Goal: Transaction & Acquisition: Purchase product/service

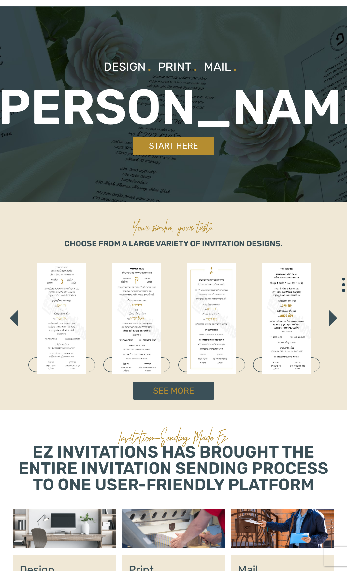
scroll to position [41, 0]
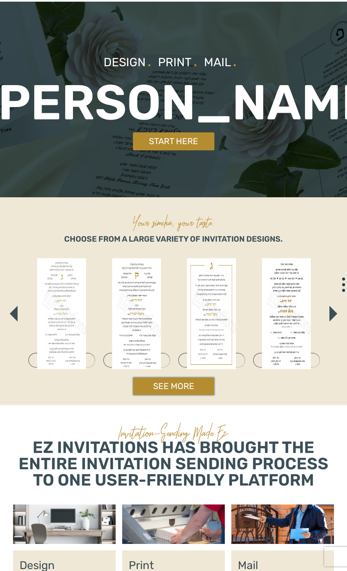
click at [192, 386] on link "See More" at bounding box center [174, 386] width 82 height 18
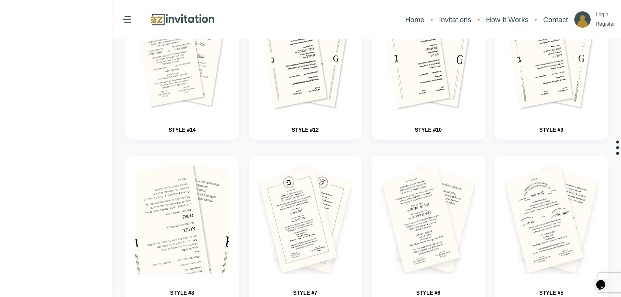
scroll to position [587, 0]
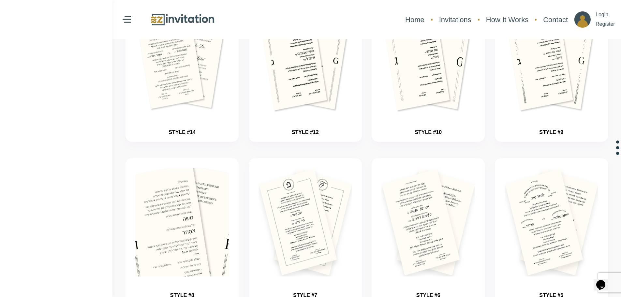
click at [204, 214] on img "button" at bounding box center [182, 241] width 141 height 163
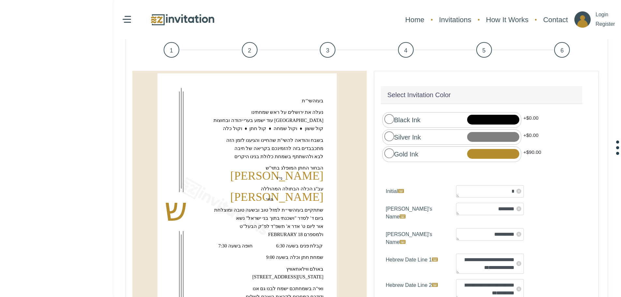
scroll to position [65, 0]
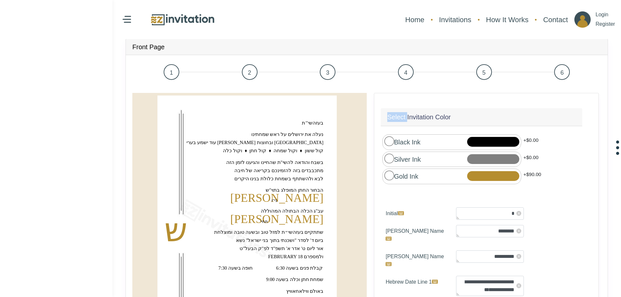
scroll to position [57, 0]
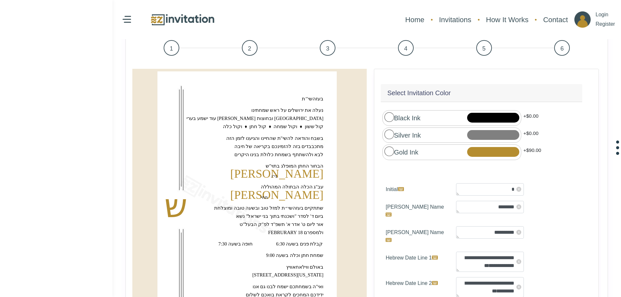
click at [302, 174] on text "‏משה מאיר‏" at bounding box center [276, 173] width 93 height 13
drag, startPoint x: 317, startPoint y: 173, endPoint x: 311, endPoint y: 174, distance: 5.6
click at [311, 174] on text "‏משה מאיר‏" at bounding box center [276, 173] width 93 height 13
click at [187, 203] on text "‏ש‏" at bounding box center [175, 206] width 23 height 36
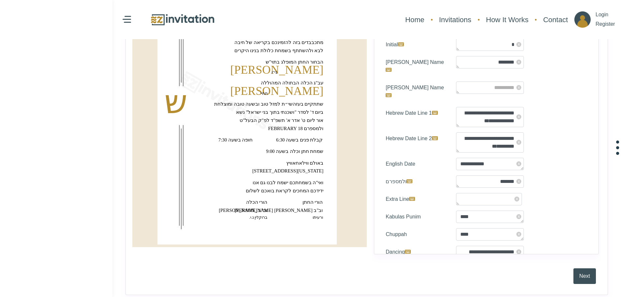
scroll to position [156, 0]
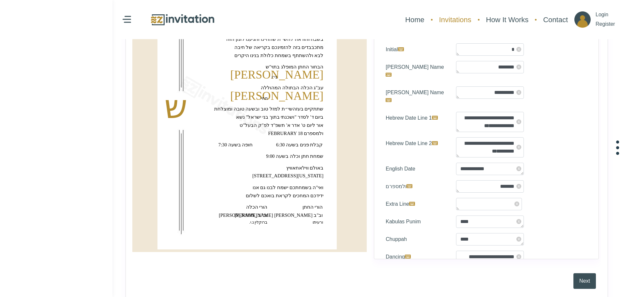
click at [457, 21] on link "Invitations" at bounding box center [455, 19] width 39 height 17
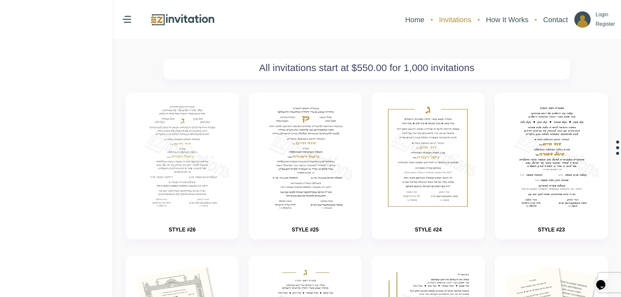
click at [445, 17] on link "Invitations" at bounding box center [455, 19] width 39 height 17
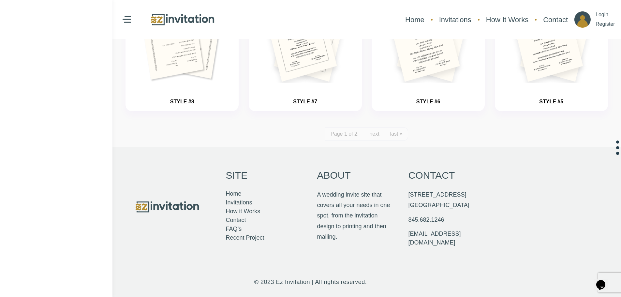
scroll to position [781, 0]
click at [389, 129] on link "last »" at bounding box center [396, 133] width 23 height 13
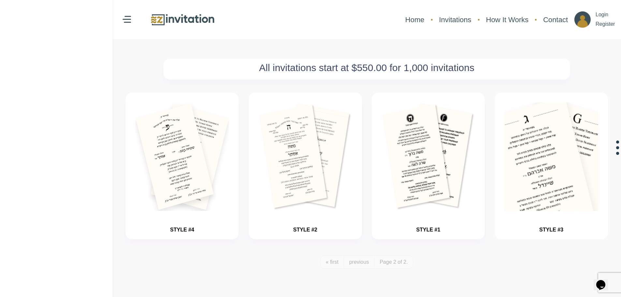
click at [583, 133] on img "button" at bounding box center [551, 176] width 141 height 163
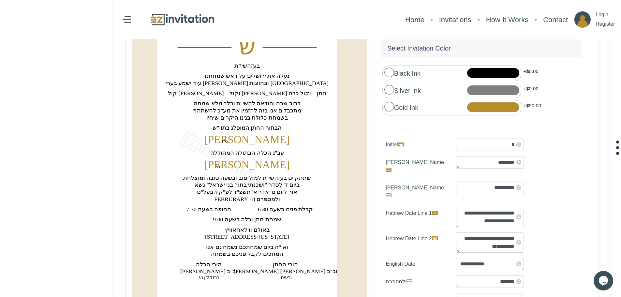
scroll to position [150, 0]
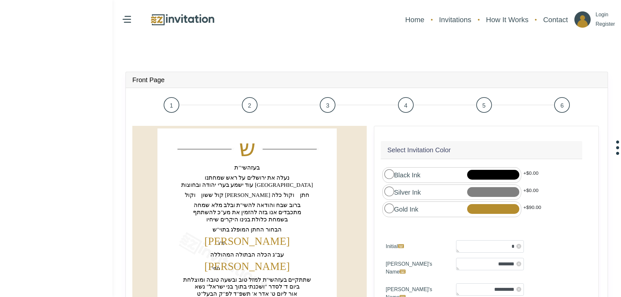
click at [249, 107] on span "2" at bounding box center [250, 105] width 16 height 16
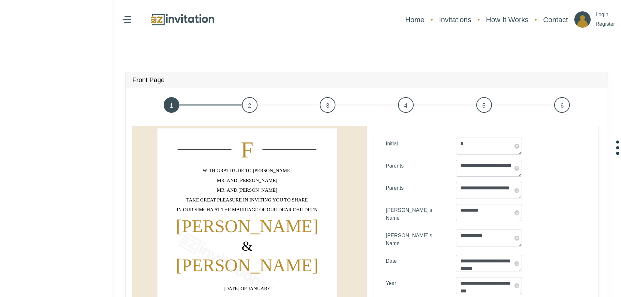
type textarea "****"
type textarea "*"
type textarea "**********"
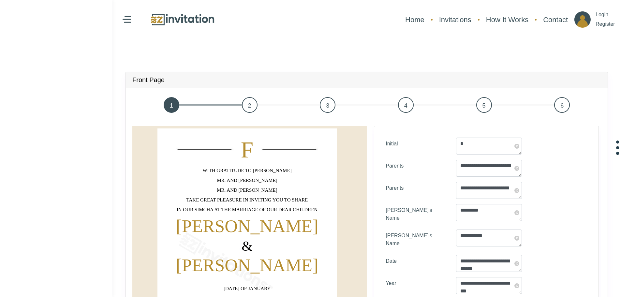
type textarea "**********"
click at [330, 104] on span "3" at bounding box center [328, 105] width 16 height 16
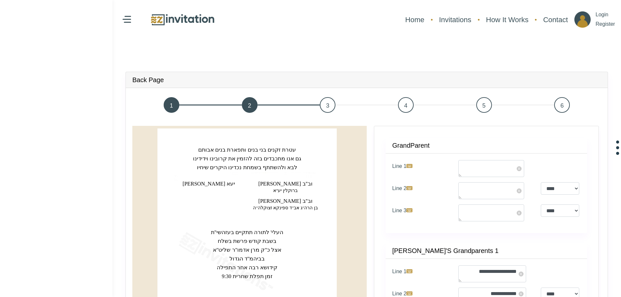
click at [402, 108] on span "4" at bounding box center [406, 105] width 16 height 16
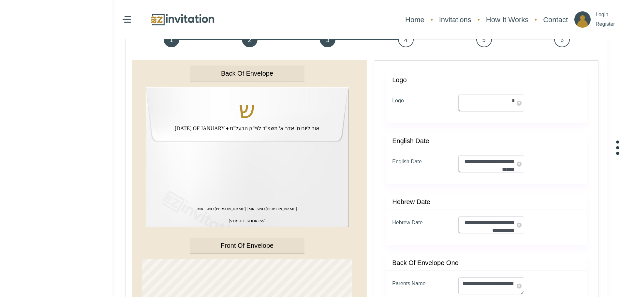
scroll to position [41, 0]
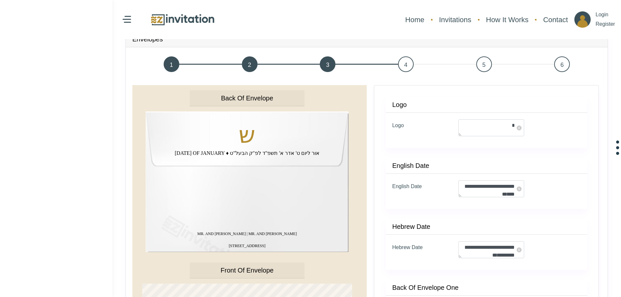
click at [482, 66] on span "5" at bounding box center [484, 64] width 16 height 16
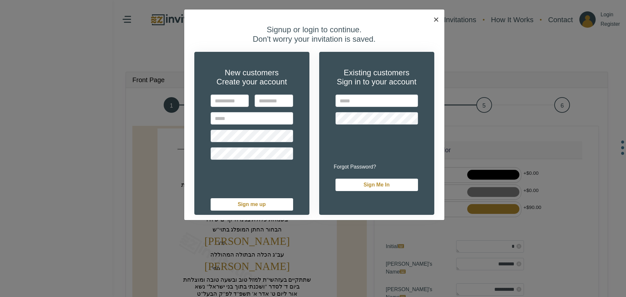
click at [433, 14] on button "×" at bounding box center [436, 19] width 16 height 20
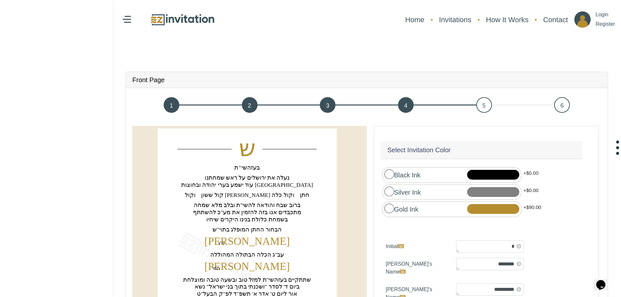
click at [479, 107] on span "5" at bounding box center [484, 105] width 16 height 16
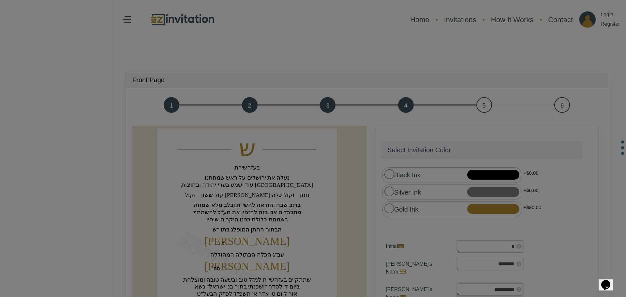
click at [0, 0] on div "× Signup or login to continue. Don't worry your invitation is saved. New custom…" at bounding box center [0, 0] width 0 height 0
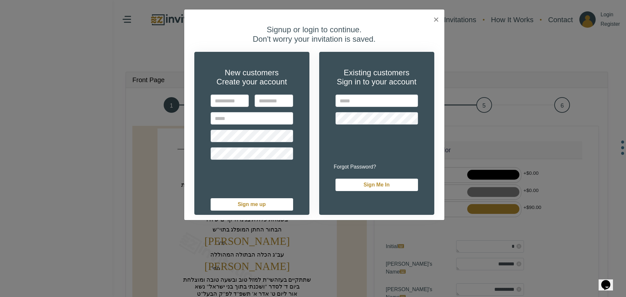
click at [435, 20] on div "Signup or login to continue. Don't worry your invitation is saved. New customer…" at bounding box center [314, 120] width 260 height 200
click at [436, 18] on span "×" at bounding box center [436, 19] width 6 height 11
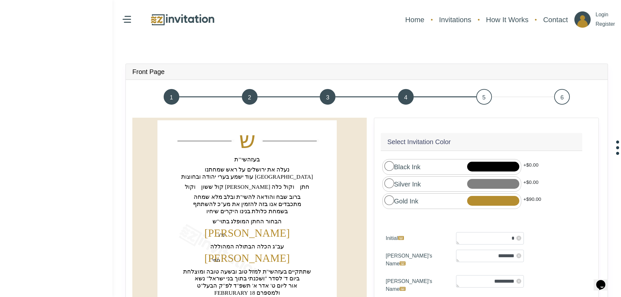
click at [252, 99] on span "2" at bounding box center [250, 97] width 16 height 16
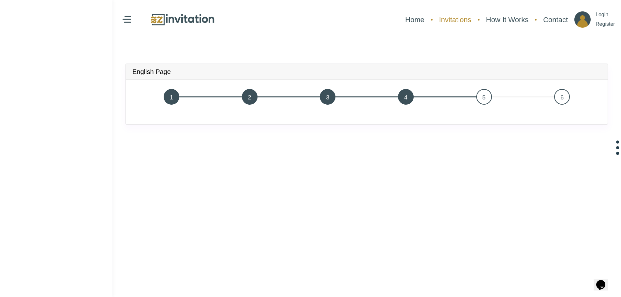
scroll to position [16, 0]
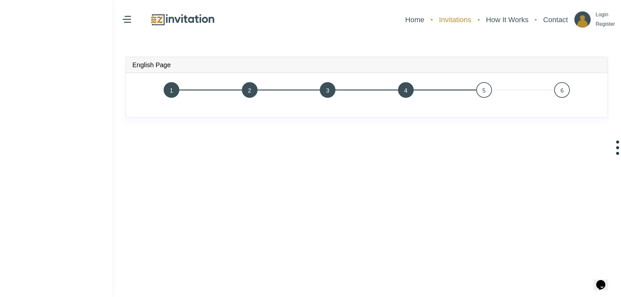
click at [450, 20] on link "Invitations" at bounding box center [455, 19] width 39 height 17
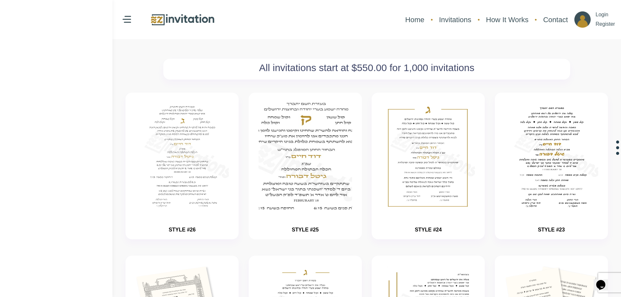
click at [322, 147] on img "button" at bounding box center [305, 176] width 141 height 163
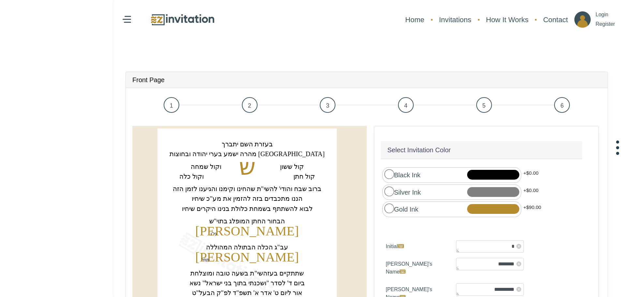
click at [246, 99] on span "2" at bounding box center [250, 105] width 16 height 16
click at [251, 100] on span "2" at bounding box center [250, 105] width 16 height 16
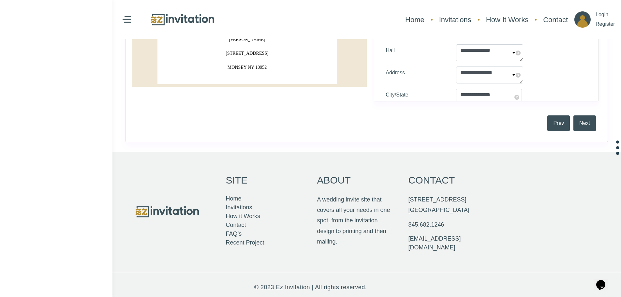
scroll to position [327, 0]
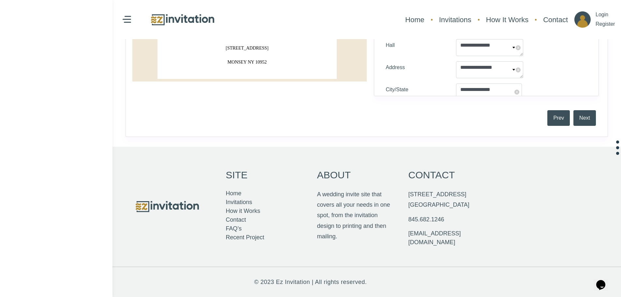
click at [230, 49] on text "230 MAPLE AVENUE" at bounding box center [247, 48] width 43 height 5
drag, startPoint x: 230, startPoint y: 49, endPoint x: 254, endPoint y: 63, distance: 28.0
click at [457, 17] on link "Invitations" at bounding box center [455, 19] width 39 height 17
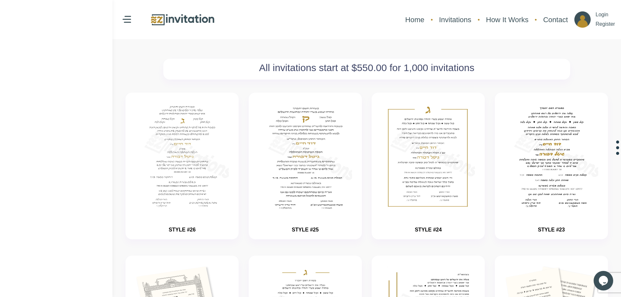
click at [358, 69] on h2 "All invitations start at $550.00 for 1,000 invitations" at bounding box center [367, 68] width 400 height 12
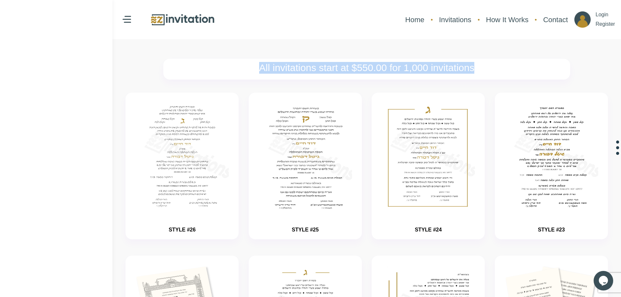
click at [358, 69] on h2 "All invitations start at $550.00 for 1,000 invitations" at bounding box center [367, 68] width 400 height 12
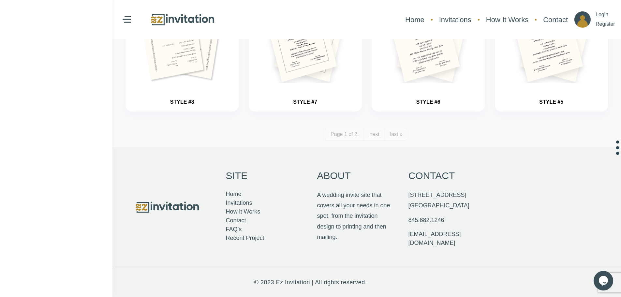
scroll to position [781, 0]
click at [341, 174] on p "About" at bounding box center [334, 175] width 34 height 18
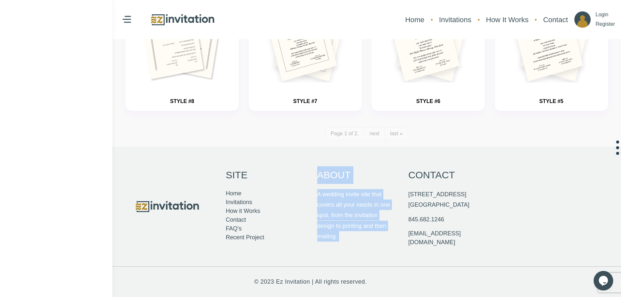
drag, startPoint x: 341, startPoint y: 174, endPoint x: 355, endPoint y: 220, distance: 48.7
click at [355, 220] on div "About A wedding invite site that covers all your needs in one spot, from the in…" at bounding box center [356, 207] width 91 height 94
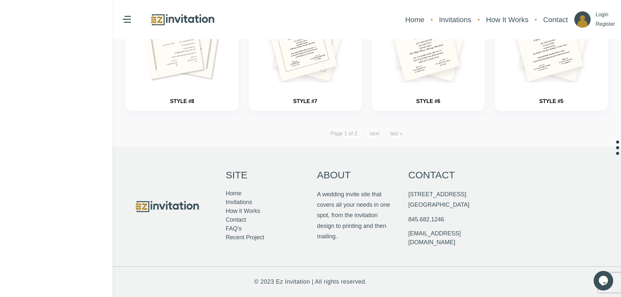
click at [434, 171] on p "Contact" at bounding box center [432, 175] width 47 height 18
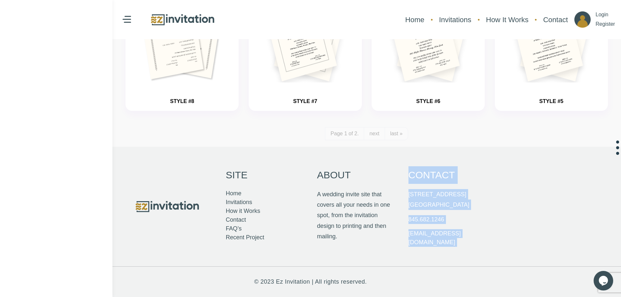
drag, startPoint x: 434, startPoint y: 171, endPoint x: 449, endPoint y: 236, distance: 66.5
click at [449, 236] on div "Contact 29 West st Spring Valley NY 10977 845.682.1246 info@ezinvitation.com" at bounding box center [447, 207] width 91 height 94
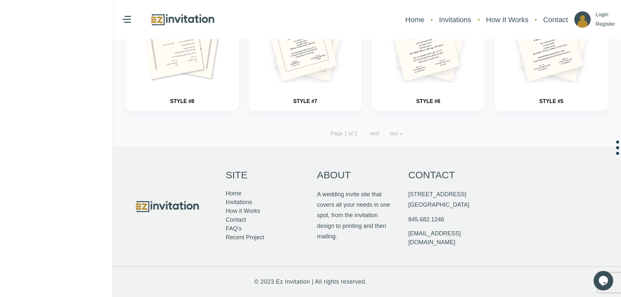
click at [331, 176] on p "About" at bounding box center [334, 175] width 34 height 18
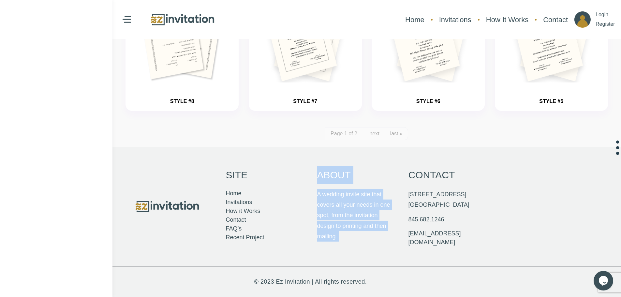
drag, startPoint x: 331, startPoint y: 176, endPoint x: 347, endPoint y: 236, distance: 62.2
click at [347, 236] on div "About A wedding invite site that covers all your needs in one spot, from the in…" at bounding box center [356, 207] width 91 height 94
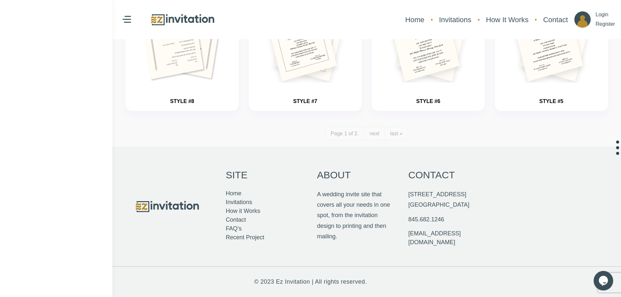
click at [241, 171] on p "Site" at bounding box center [237, 175] width 22 height 18
drag, startPoint x: 241, startPoint y: 171, endPoint x: 251, endPoint y: 250, distance: 80.2
click at [251, 250] on div "Site Home Invitations How it Works Contact FAQ’s Recent Project About A wedding…" at bounding box center [310, 207] width 391 height 120
click at [172, 205] on img at bounding box center [167, 207] width 65 height 14
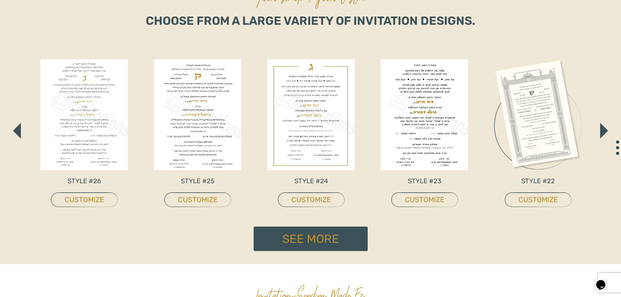
scroll to position [310, 0]
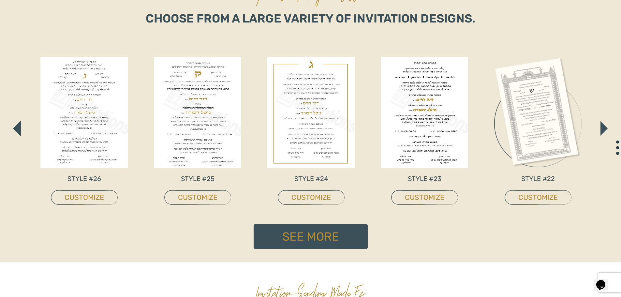
click at [605, 130] on img "button" at bounding box center [604, 128] width 7 height 14
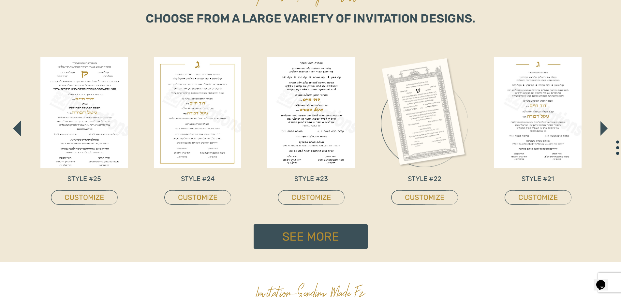
click at [605, 130] on img "button" at bounding box center [604, 128] width 7 height 14
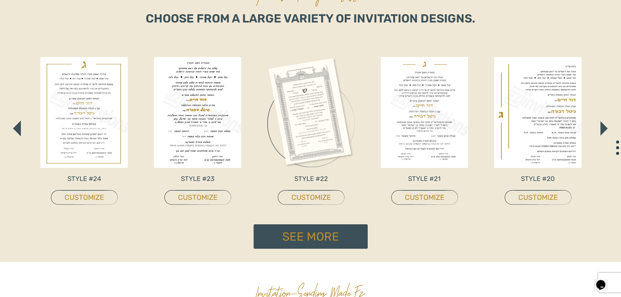
click at [605, 131] on img "button" at bounding box center [604, 128] width 7 height 14
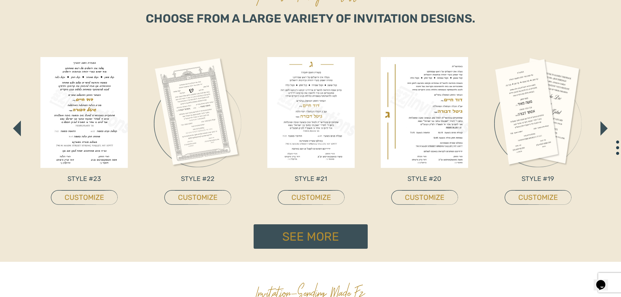
click at [605, 131] on img "button" at bounding box center [604, 128] width 7 height 14
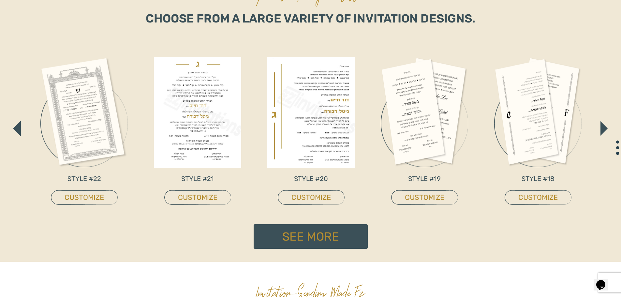
click at [605, 131] on img "button" at bounding box center [604, 128] width 7 height 14
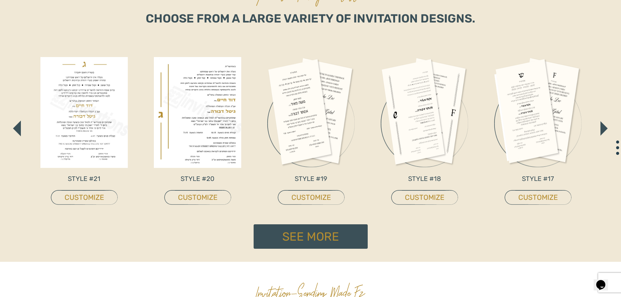
click at [605, 131] on img "button" at bounding box center [604, 128] width 7 height 14
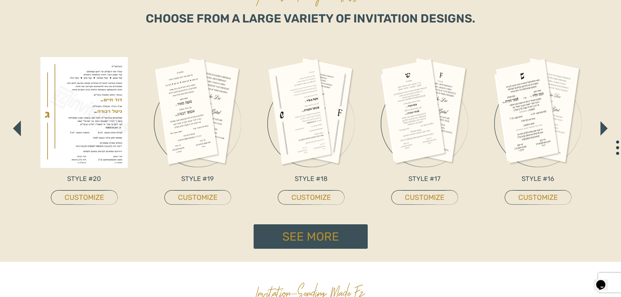
click at [605, 131] on img "button" at bounding box center [604, 128] width 7 height 14
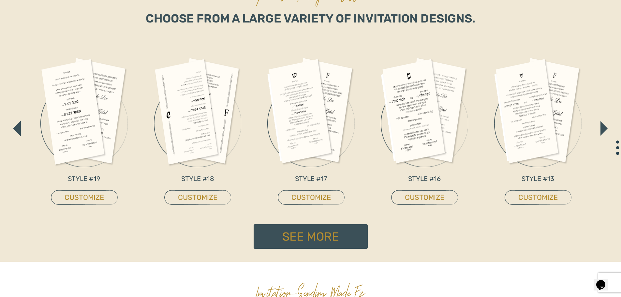
click at [605, 131] on img "button" at bounding box center [604, 128] width 7 height 14
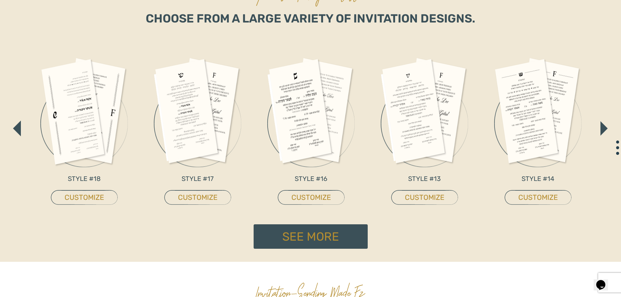
click at [605, 131] on img "button" at bounding box center [604, 128] width 7 height 14
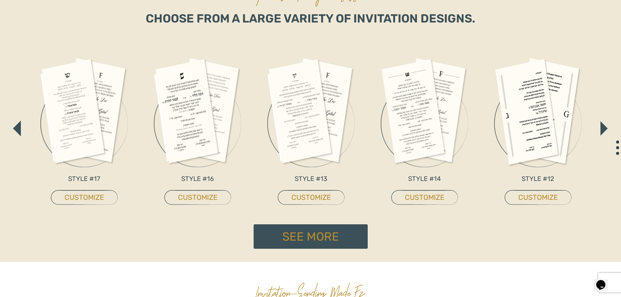
click at [605, 131] on img "button" at bounding box center [604, 128] width 7 height 14
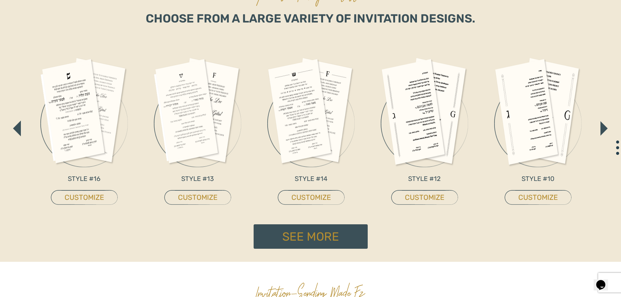
click at [605, 131] on img "button" at bounding box center [604, 128] width 7 height 14
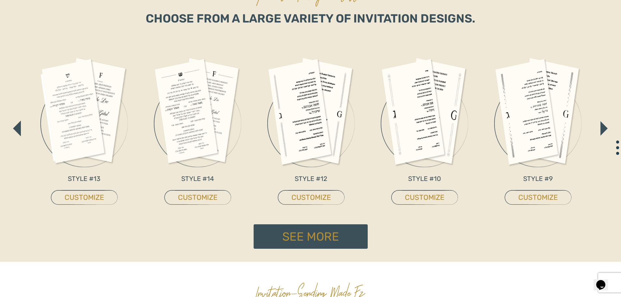
click at [605, 131] on img "button" at bounding box center [604, 128] width 7 height 14
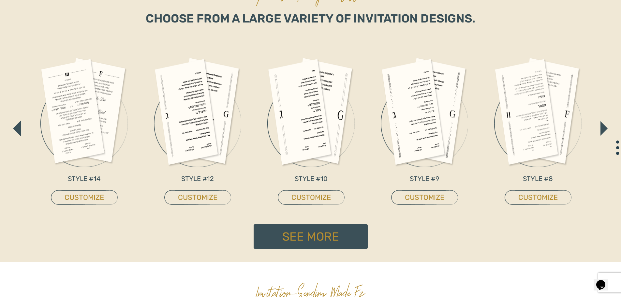
click at [605, 131] on img "button" at bounding box center [604, 128] width 7 height 14
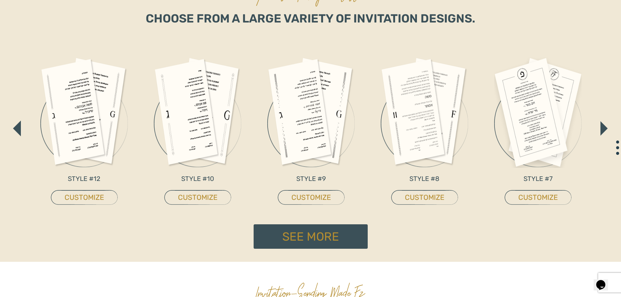
click at [605, 131] on img "button" at bounding box center [604, 128] width 7 height 14
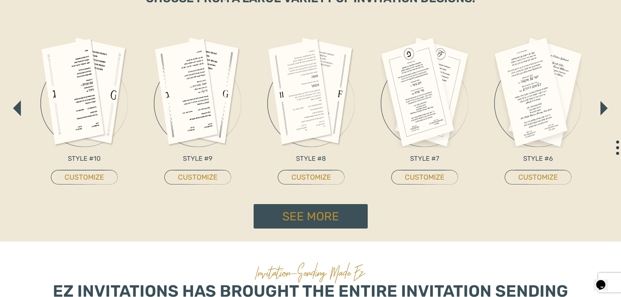
scroll to position [276, 0]
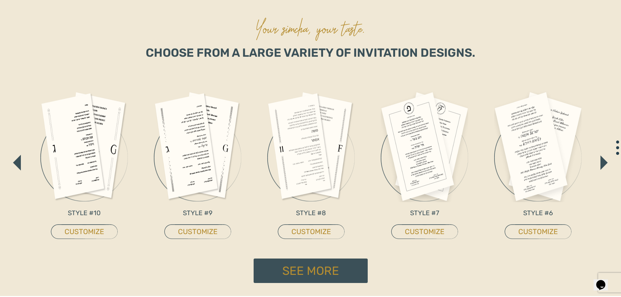
click at [602, 170] on button "button" at bounding box center [604, 162] width 8 height 15
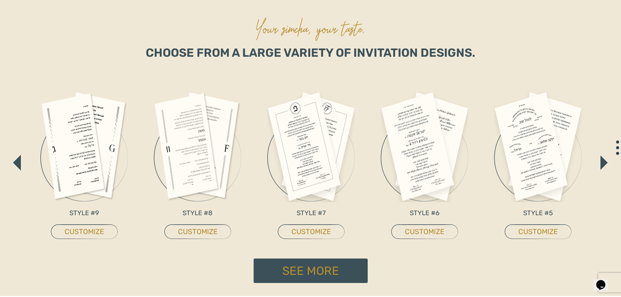
click at [602, 170] on button "button" at bounding box center [604, 162] width 8 height 15
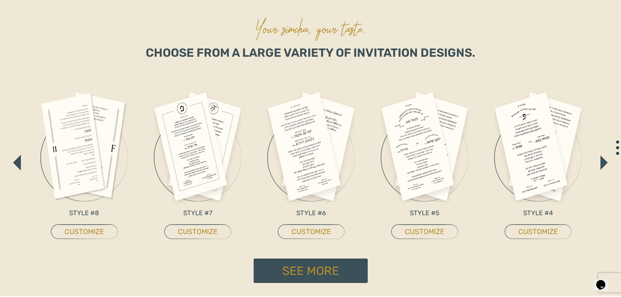
click at [602, 170] on button "button" at bounding box center [604, 162] width 8 height 15
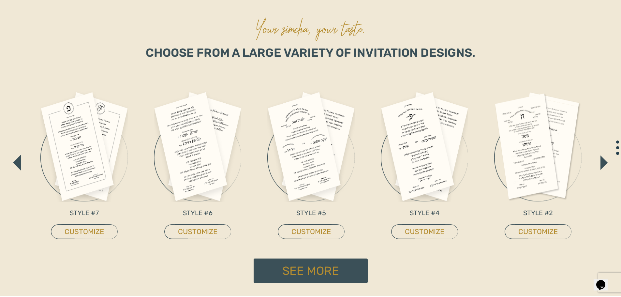
click at [602, 170] on button "button" at bounding box center [604, 162] width 8 height 15
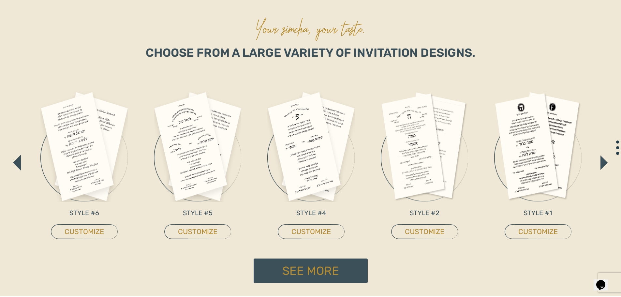
click at [602, 170] on button "button" at bounding box center [604, 162] width 8 height 15
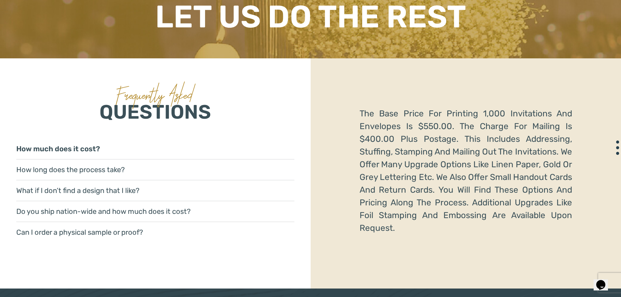
scroll to position [960, 0]
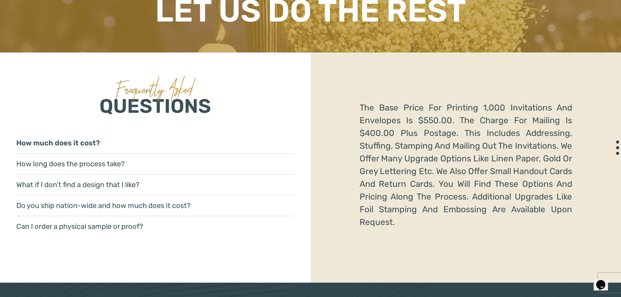
click at [362, 105] on p "The base price for printing 1,000 invitations and envelopes is $550.00. The cha…" at bounding box center [466, 164] width 213 height 127
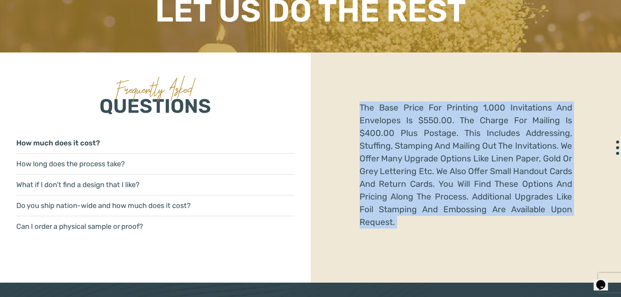
drag, startPoint x: 362, startPoint y: 105, endPoint x: 407, endPoint y: 225, distance: 128.8
click at [407, 225] on p "The base price for printing 1,000 invitations and envelopes is $550.00. The cha…" at bounding box center [466, 164] width 213 height 127
click at [368, 106] on p "The base price for printing 1,000 invitations and envelopes is $550.00. The cha…" at bounding box center [466, 164] width 213 height 127
drag, startPoint x: 368, startPoint y: 106, endPoint x: 414, endPoint y: 242, distance: 143.0
click at [414, 242] on div "The base price for printing 1,000 invitations and envelopes is $550.00. The cha…" at bounding box center [466, 168] width 311 height 230
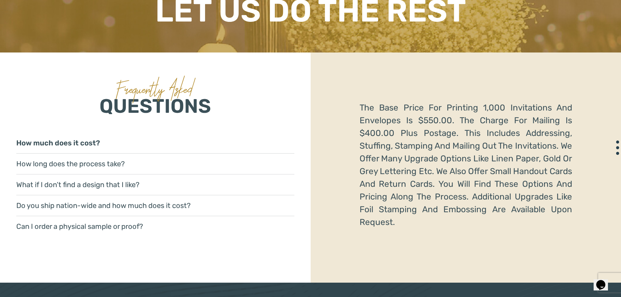
click at [105, 107] on p "Frequently Asked" at bounding box center [155, 88] width 311 height 39
click at [113, 108] on p "Frequently Asked" at bounding box center [155, 88] width 311 height 39
click at [114, 107] on p "Frequently Asked" at bounding box center [155, 88] width 311 height 39
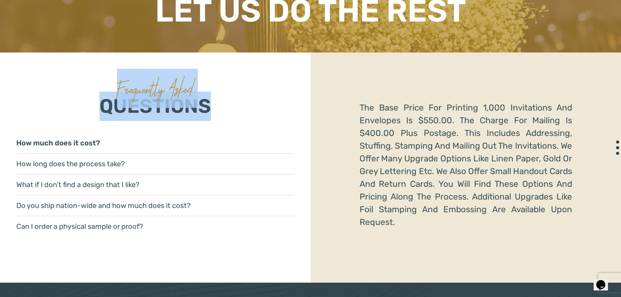
drag, startPoint x: 101, startPoint y: 106, endPoint x: 242, endPoint y: 118, distance: 141.3
click at [242, 118] on div "Frequently Asked QUESTIONS How much does it cost? How long does the process tak…" at bounding box center [155, 168] width 311 height 230
